Goal: Find contact information: Find contact information

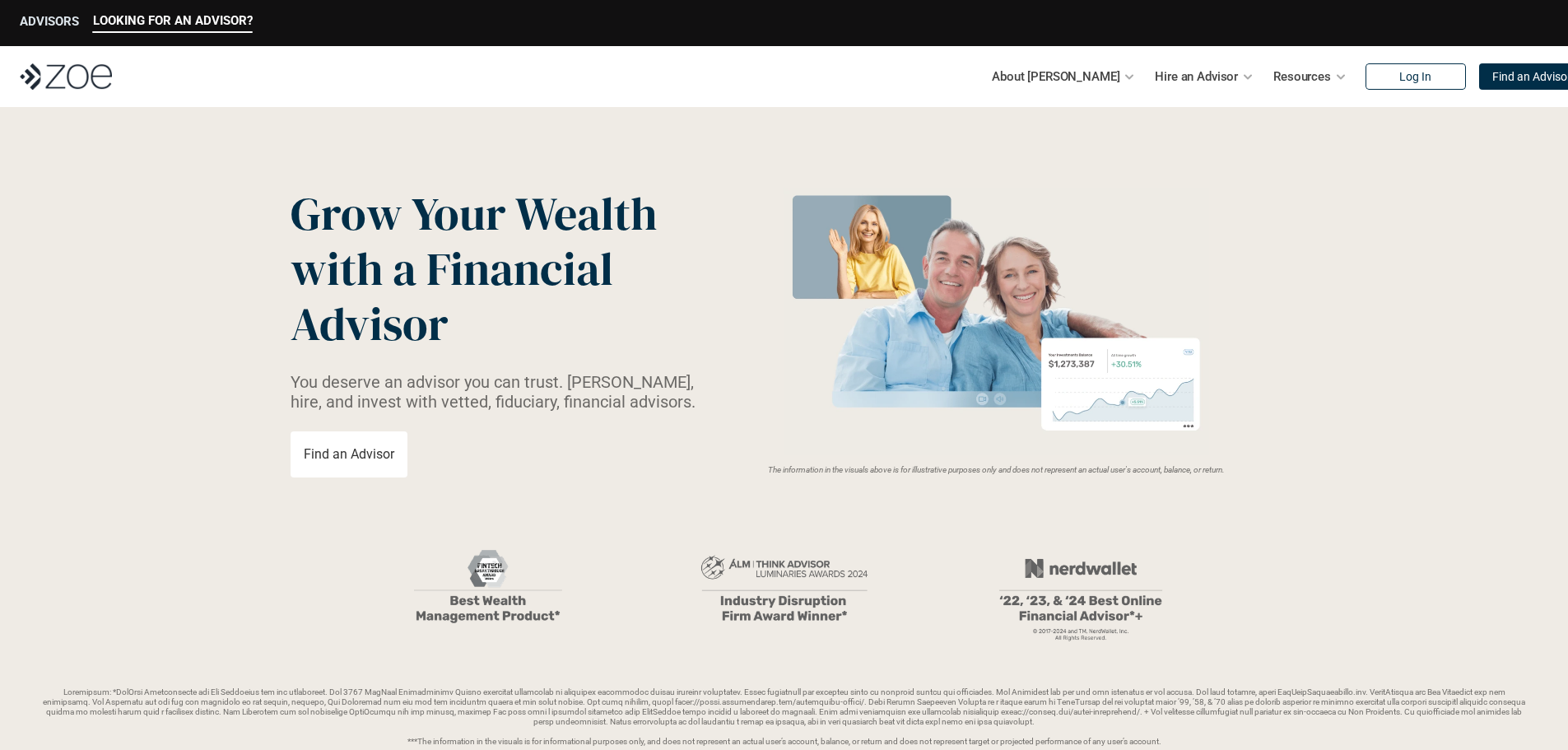
click at [67, 18] on p "ADVISORS" at bounding box center [49, 21] width 59 height 15
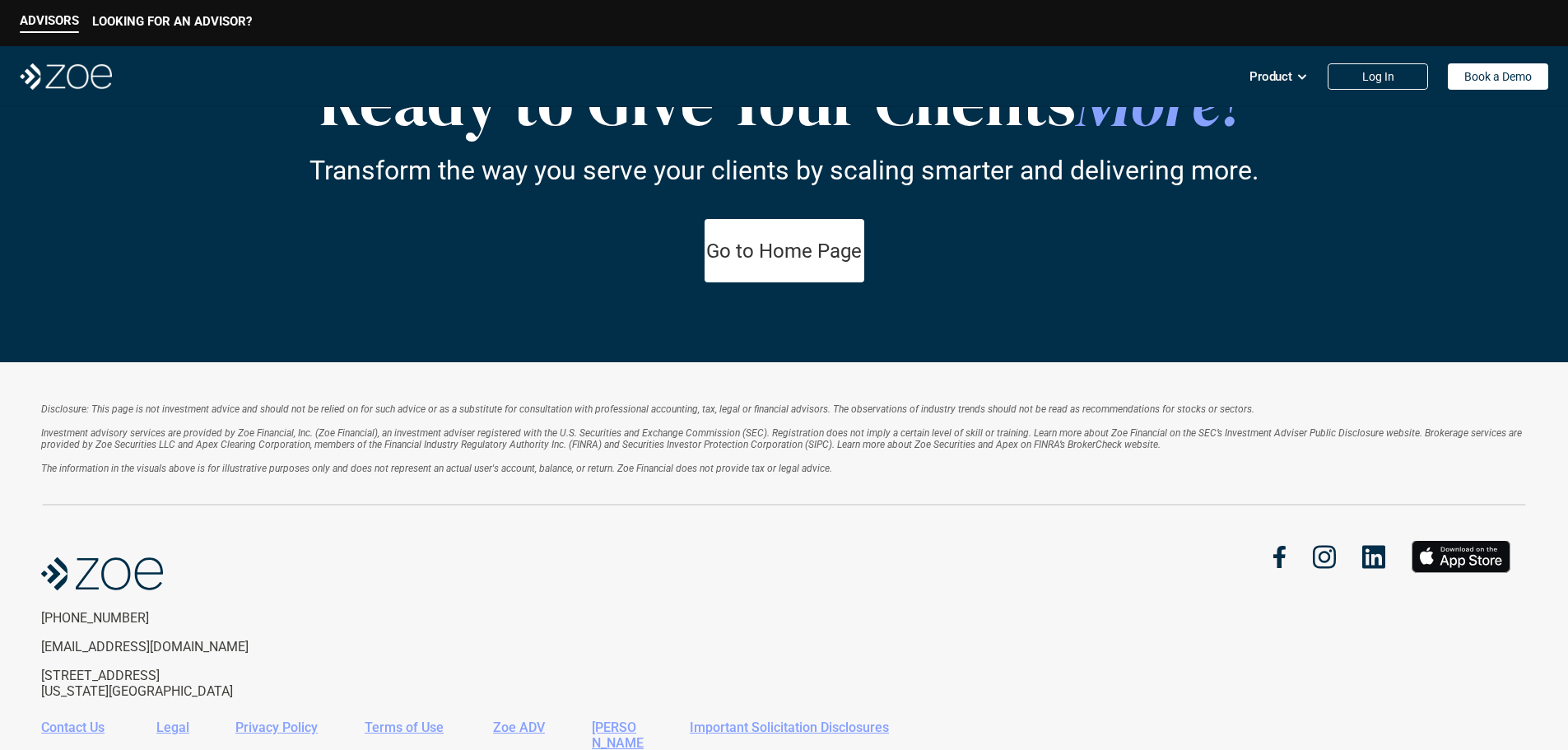
scroll to position [2970, 0]
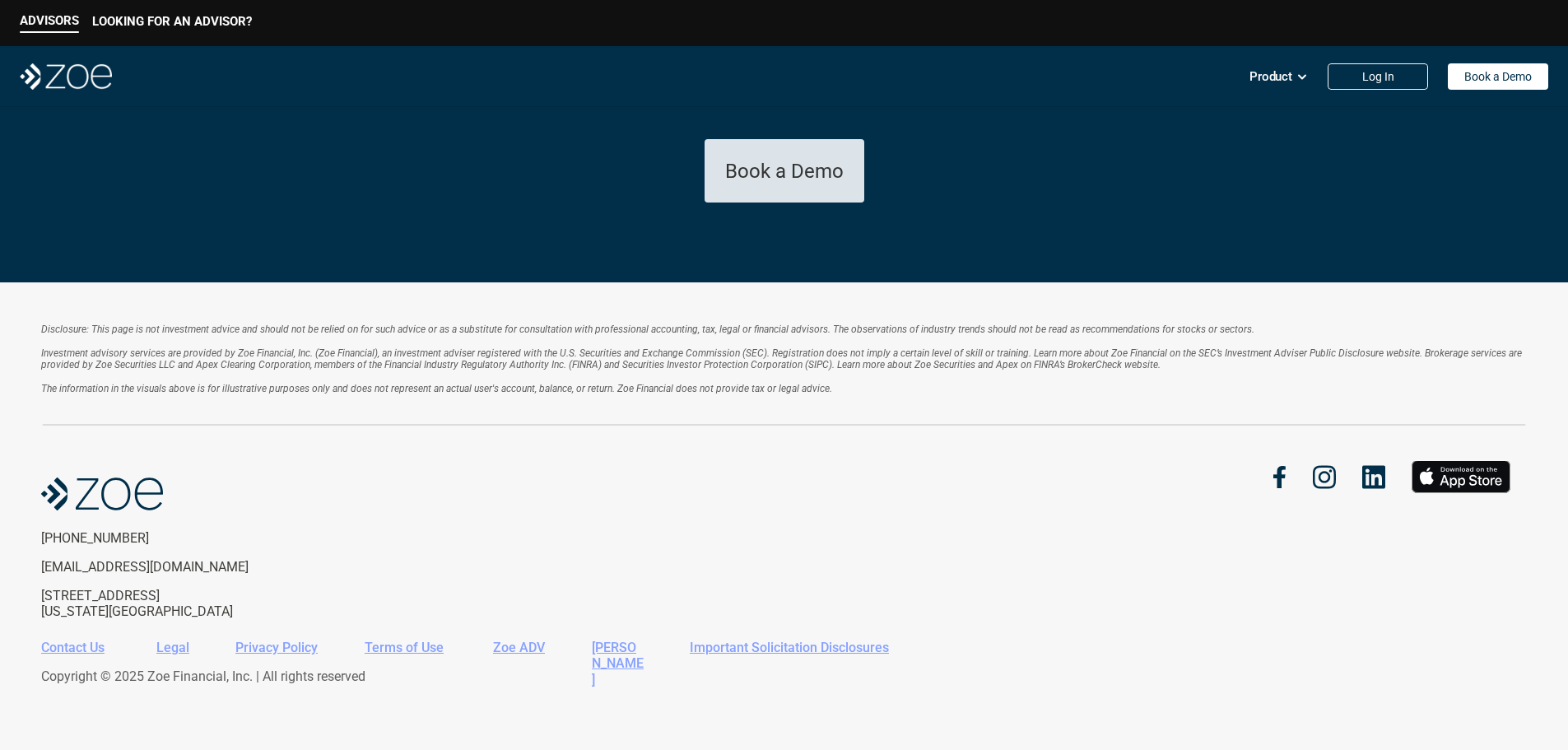
click at [775, 203] on link "Book a Demo" at bounding box center [784, 171] width 160 height 63
drag, startPoint x: 153, startPoint y: 539, endPoint x: 38, endPoint y: 540, distance: 115.0
click at [38, 540] on div "Disclosure: This page is not investment advice and should not be relied on for …" at bounding box center [784, 516] width 1568 height 467
copy p "[PHONE_NUMBER]"
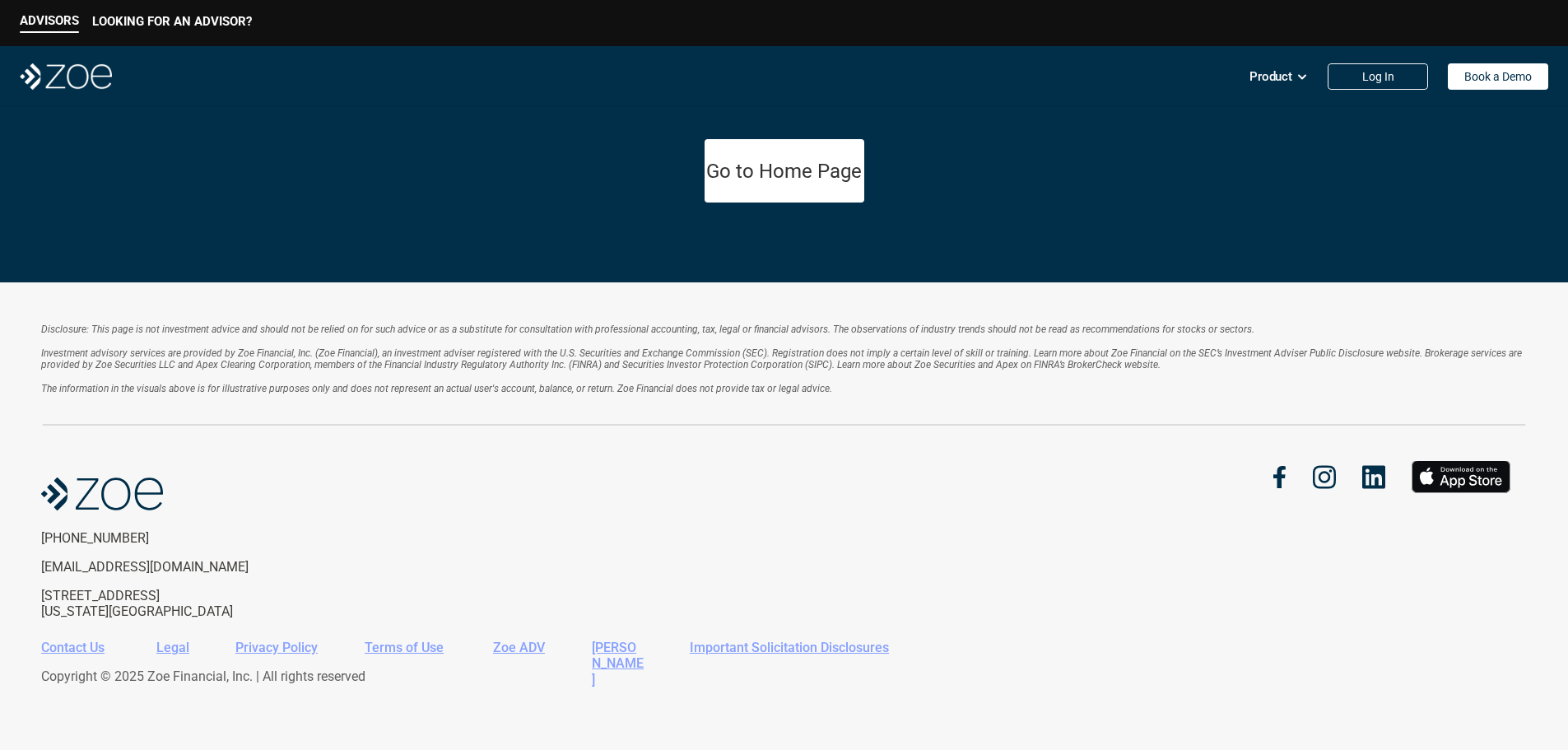
click at [290, 585] on div "[PHONE_NUMBER] [EMAIL_ADDRESS][DOMAIN_NAME] [STREET_ADDRESS][US_STATE]" at bounding box center [176, 574] width 270 height 89
